Goal: Obtain resource: Obtain resource

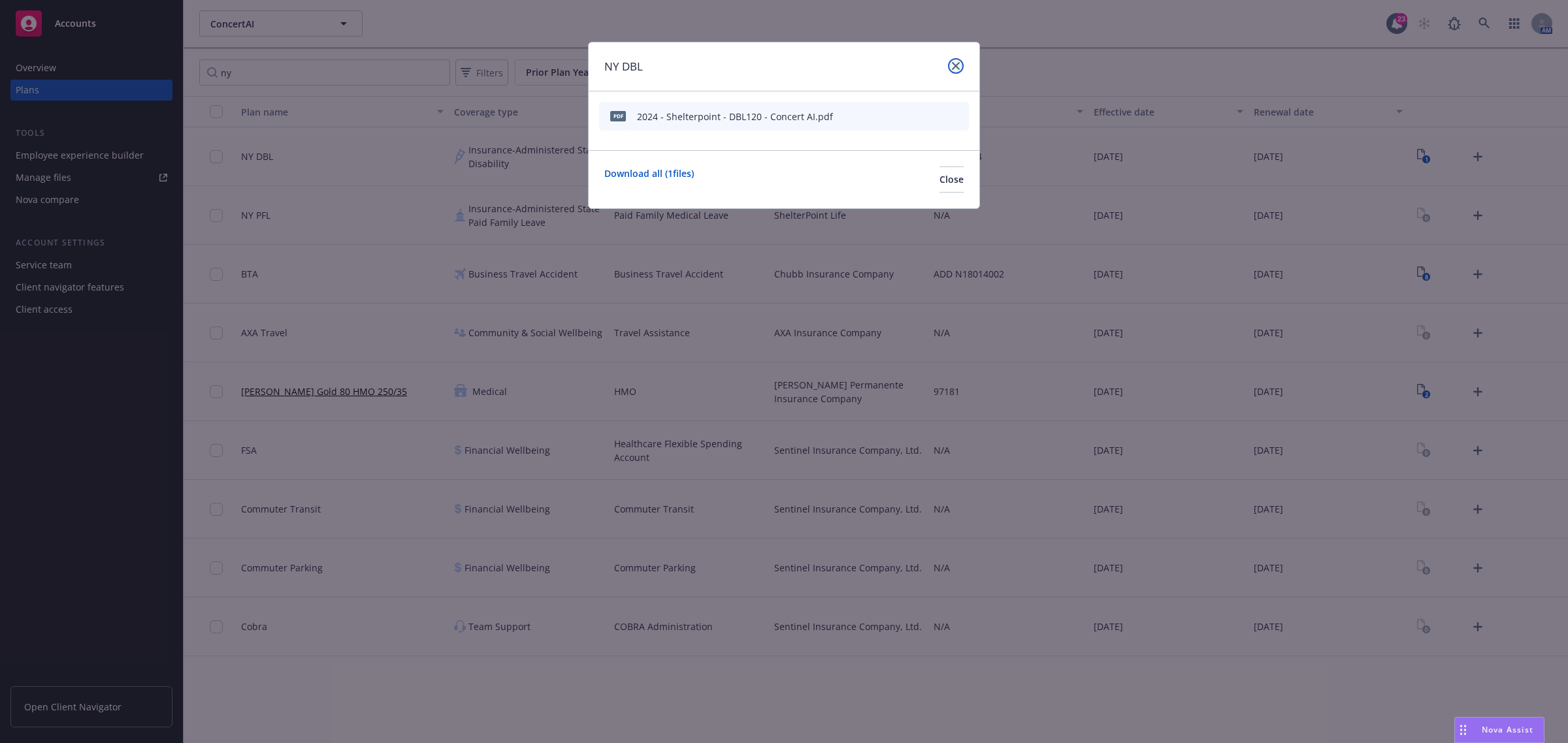
click at [958, 66] on icon "close" at bounding box center [956, 66] width 8 height 8
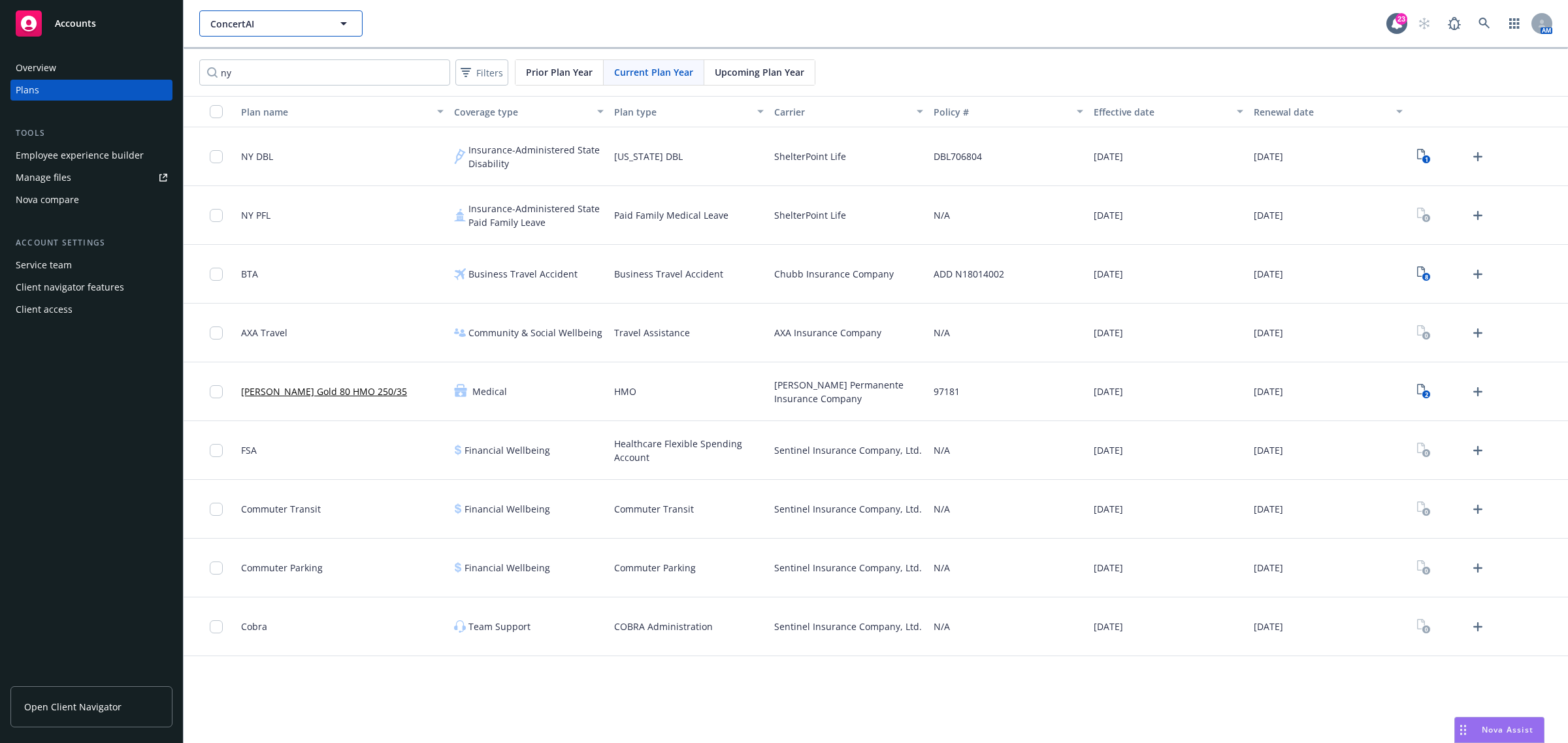
click at [299, 20] on span "ConcertAI" at bounding box center [267, 24] width 113 height 13
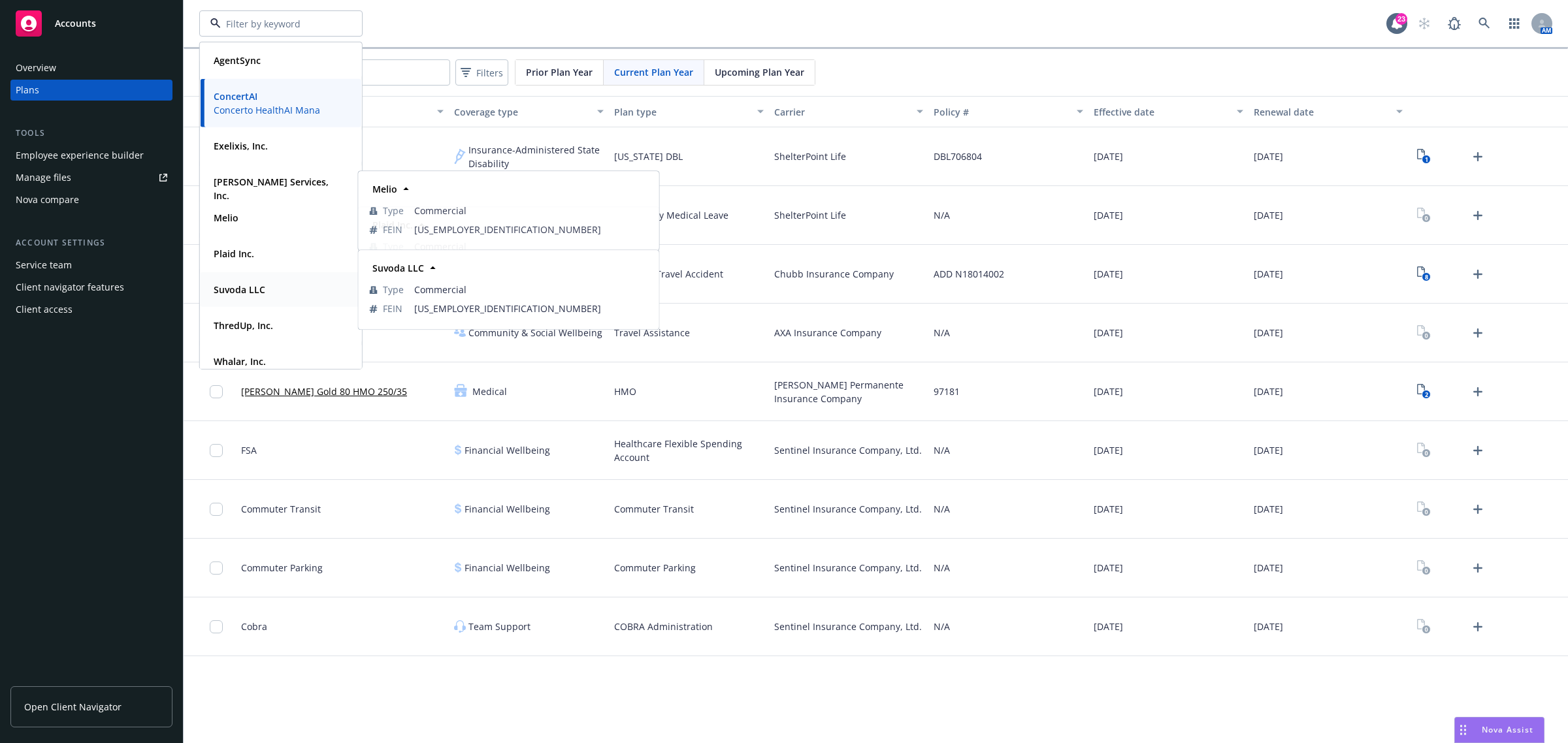
click at [250, 293] on strong "Suvoda LLC" at bounding box center [239, 289] width 52 height 12
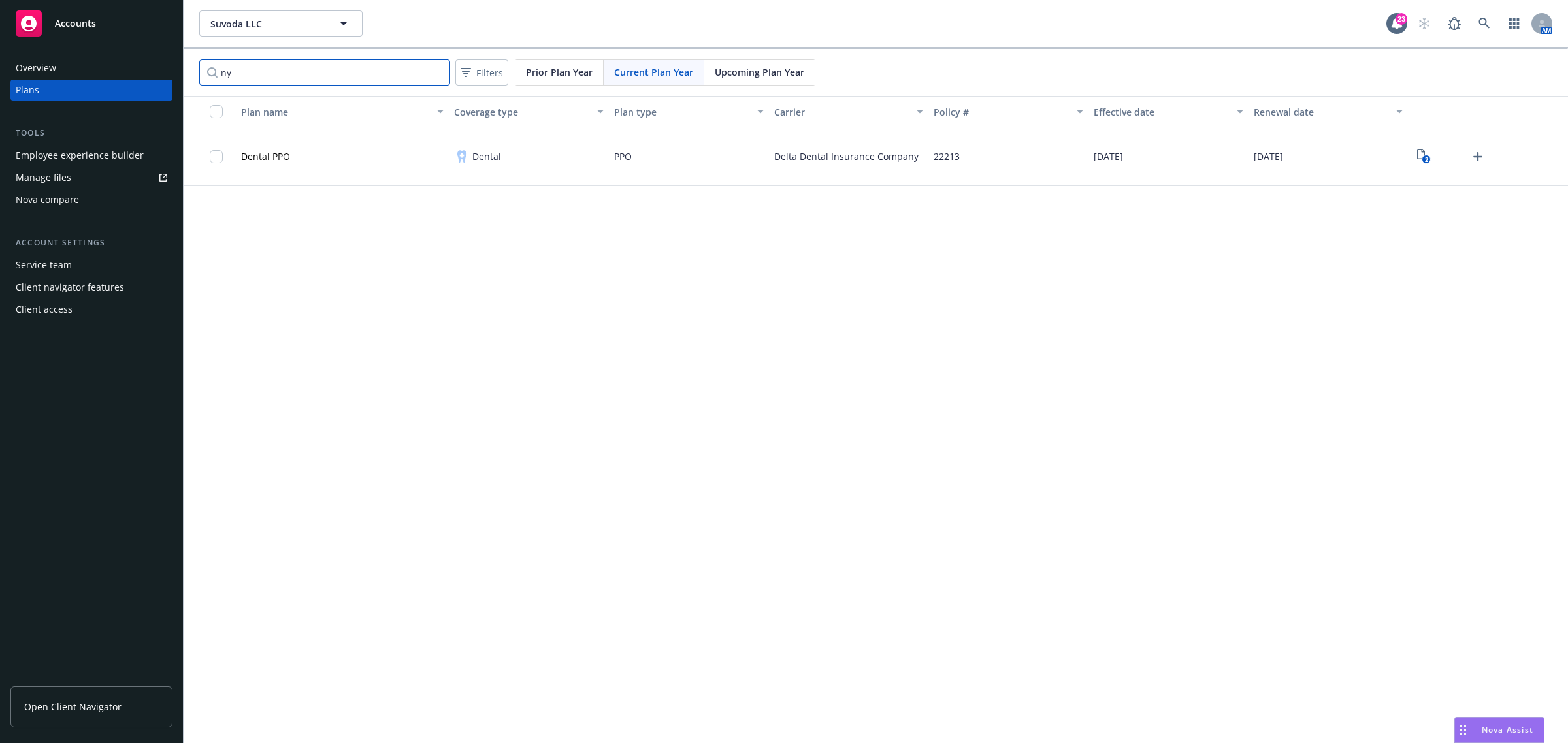
click at [286, 70] on input "ny" at bounding box center [324, 72] width 251 height 26
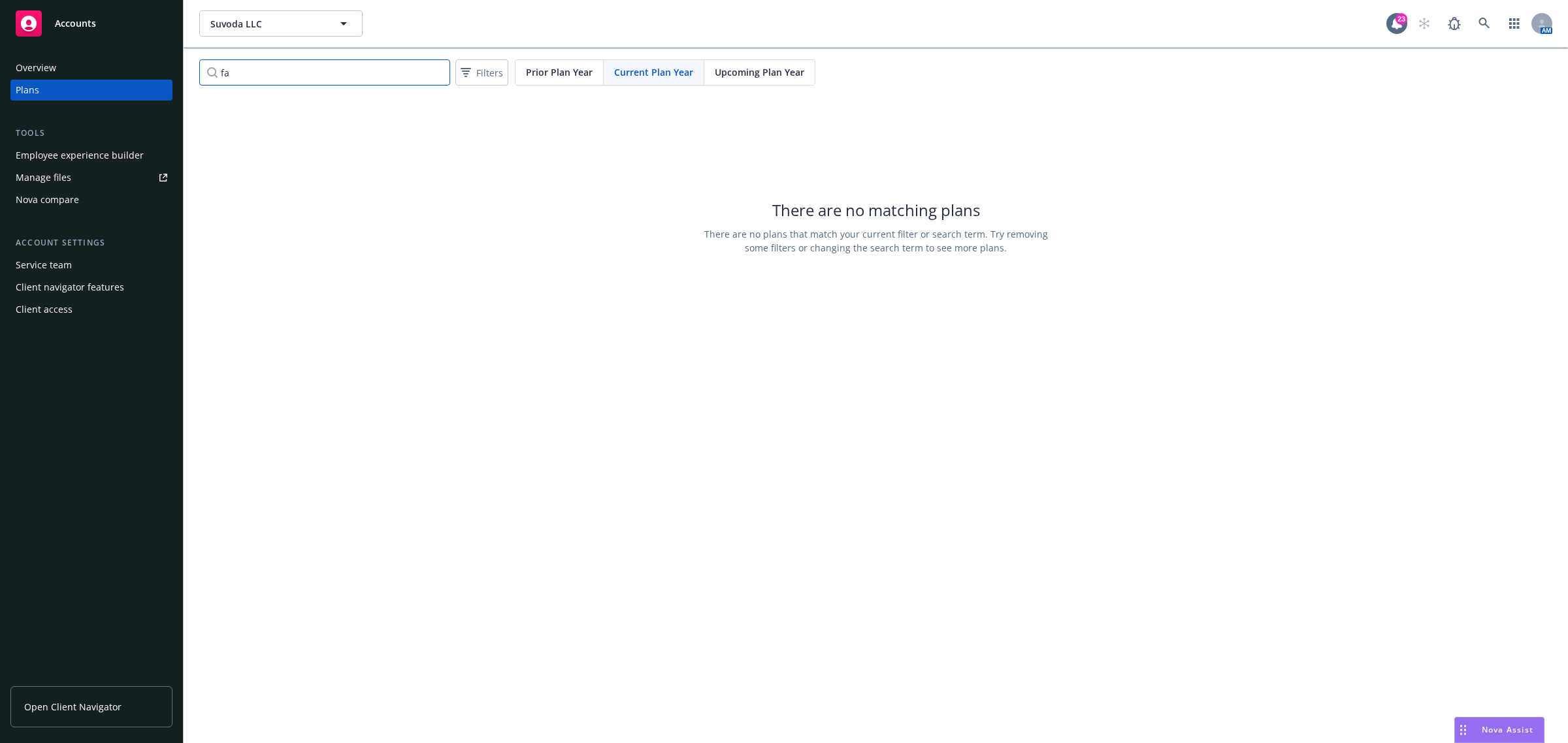
click at [286, 70] on input "fa" at bounding box center [324, 72] width 251 height 26
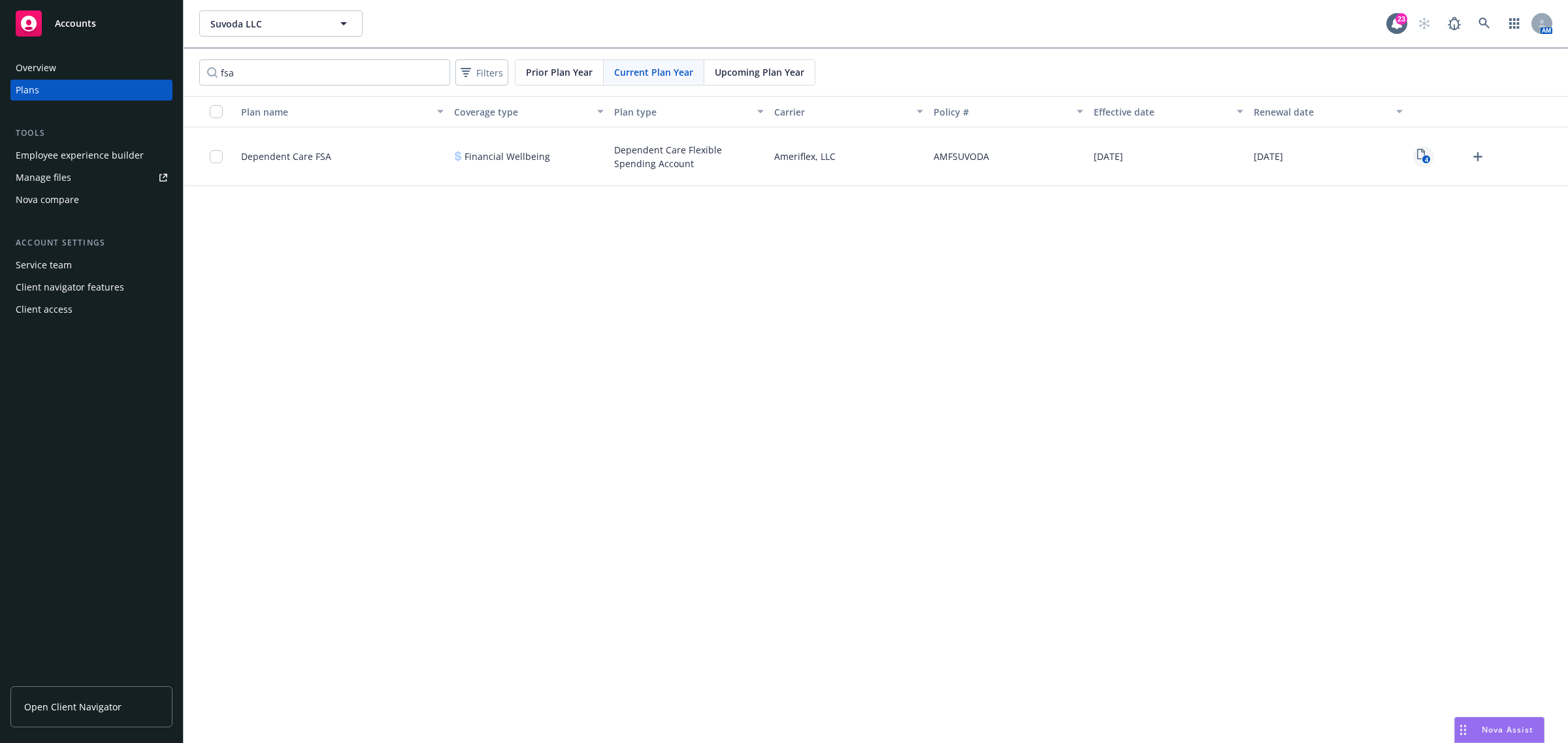
click at [1426, 154] on icon "4" at bounding box center [1424, 157] width 13 height 15
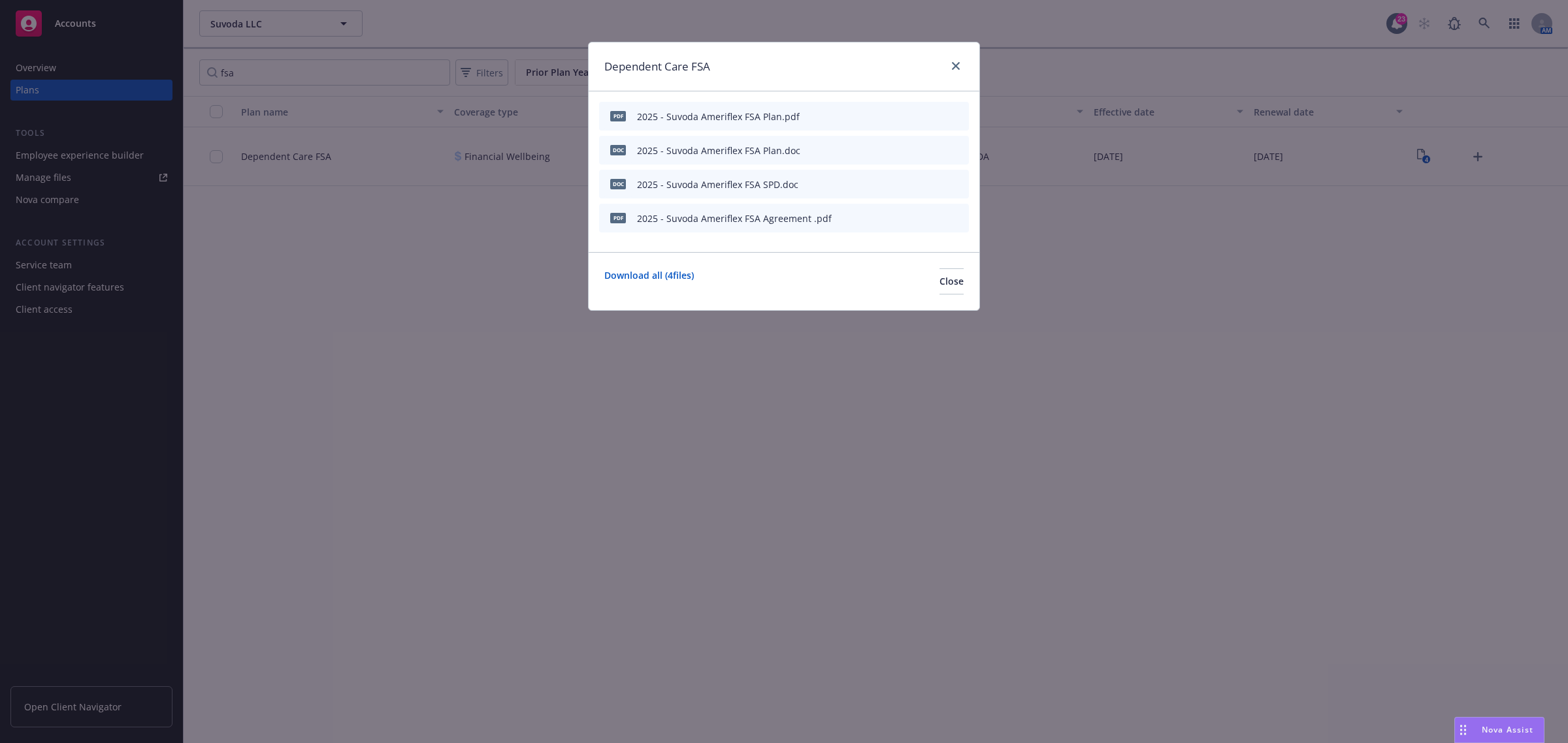
click at [935, 217] on icon "preview file" at bounding box center [936, 218] width 11 height 10
click at [951, 62] on link "close" at bounding box center [956, 66] width 15 height 15
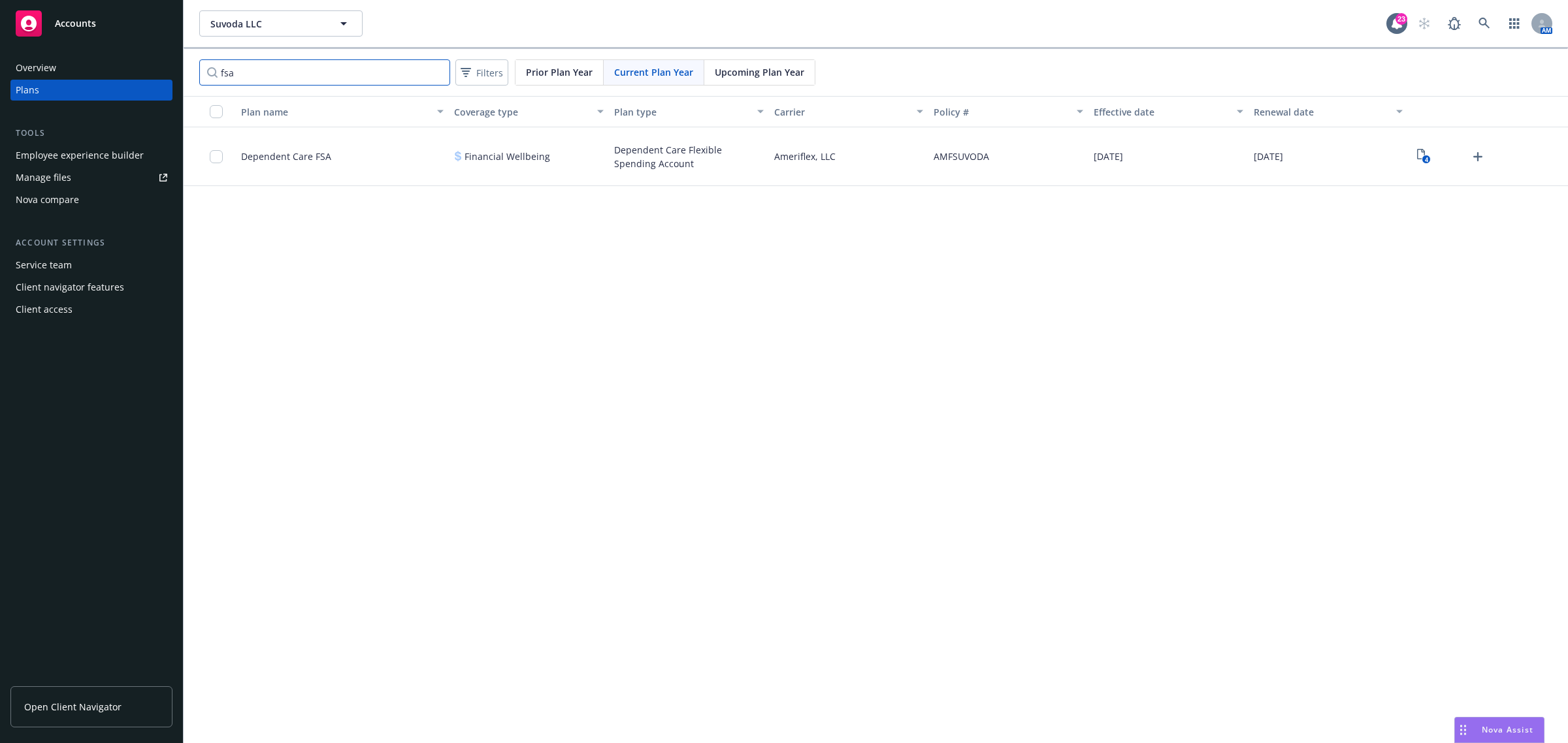
click at [256, 79] on input "fsa" at bounding box center [324, 72] width 251 height 26
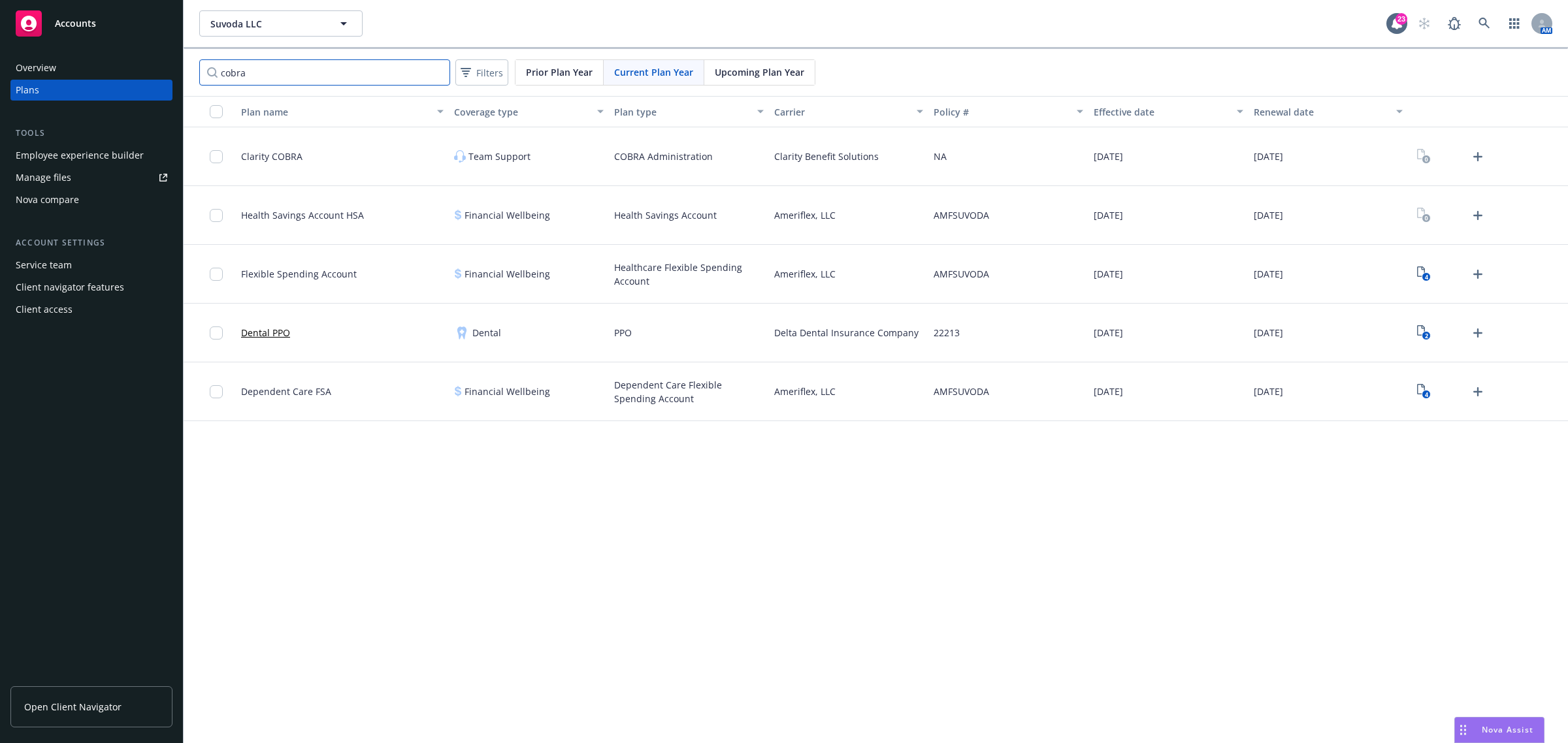
type input "cobra"
